Goal: Task Accomplishment & Management: Manage account settings

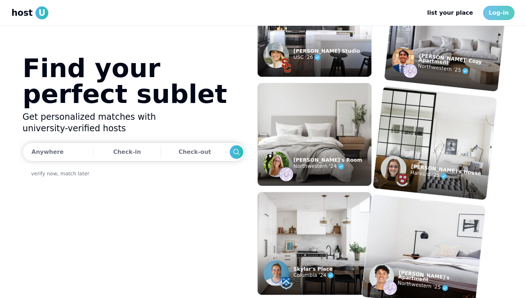
click at [501, 17] on link "Log-in" at bounding box center [499, 13] width 32 height 14
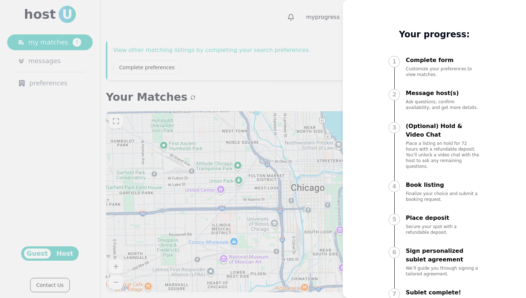
click at [309, 62] on div at bounding box center [263, 149] width 526 height 298
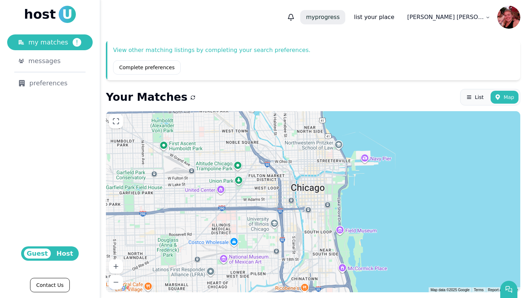
click at [346, 20] on p "my progress" at bounding box center [322, 17] width 45 height 14
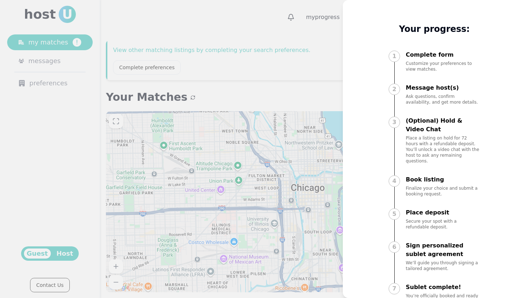
scroll to position [6, 0]
click at [295, 43] on div at bounding box center [263, 149] width 526 height 298
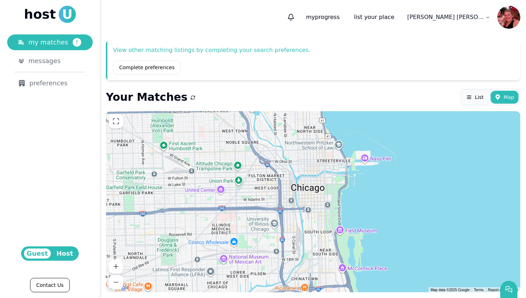
click at [71, 253] on span "Host" at bounding box center [65, 253] width 23 height 10
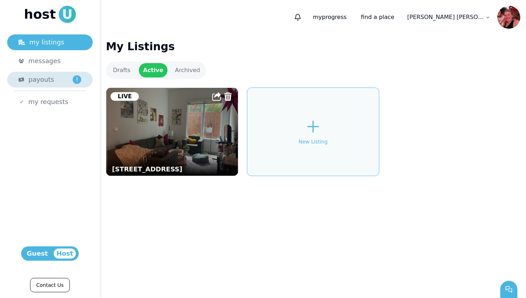
click at [64, 82] on div "payouts !" at bounding box center [54, 79] width 53 height 10
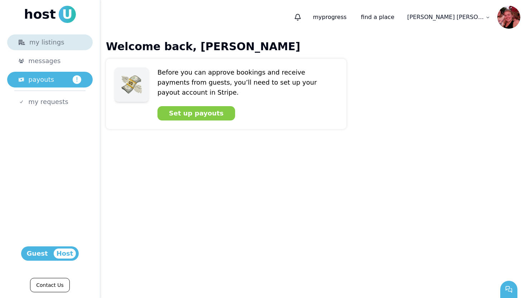
click at [65, 44] on div "my listings" at bounding box center [50, 42] width 63 height 10
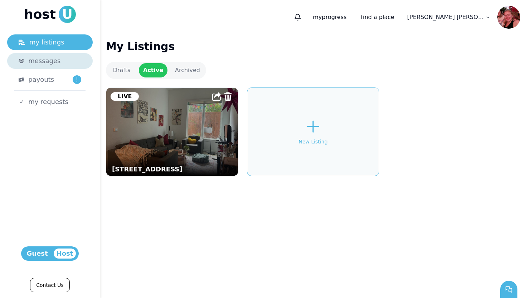
click at [62, 57] on div "messages" at bounding box center [54, 61] width 53 height 10
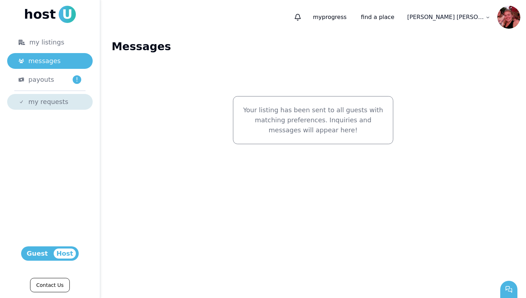
click at [57, 102] on span "my requests" at bounding box center [48, 102] width 40 height 10
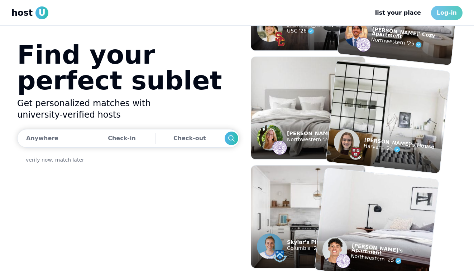
click at [448, 14] on link "Log-in" at bounding box center [447, 13] width 32 height 14
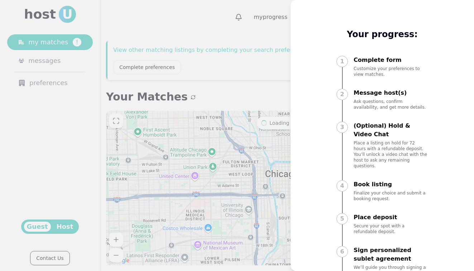
click at [240, 47] on div at bounding box center [237, 135] width 474 height 271
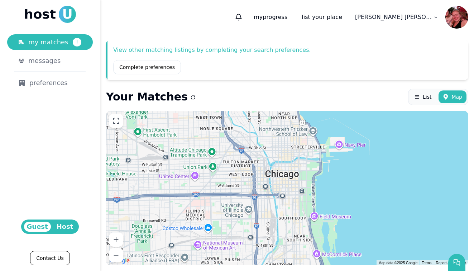
click at [65, 228] on span "Host" at bounding box center [65, 227] width 23 height 10
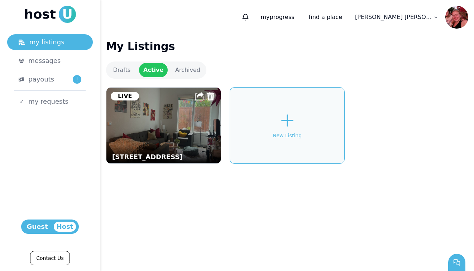
click at [209, 95] on img at bounding box center [210, 96] width 9 height 9
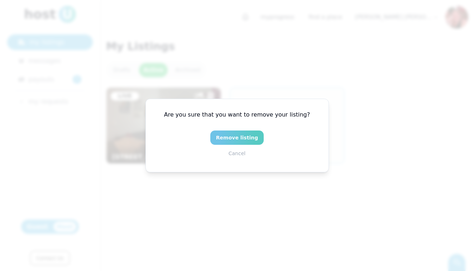
click at [238, 139] on button "Remove listing" at bounding box center [236, 138] width 53 height 14
